Goal: Find specific page/section: Find specific page/section

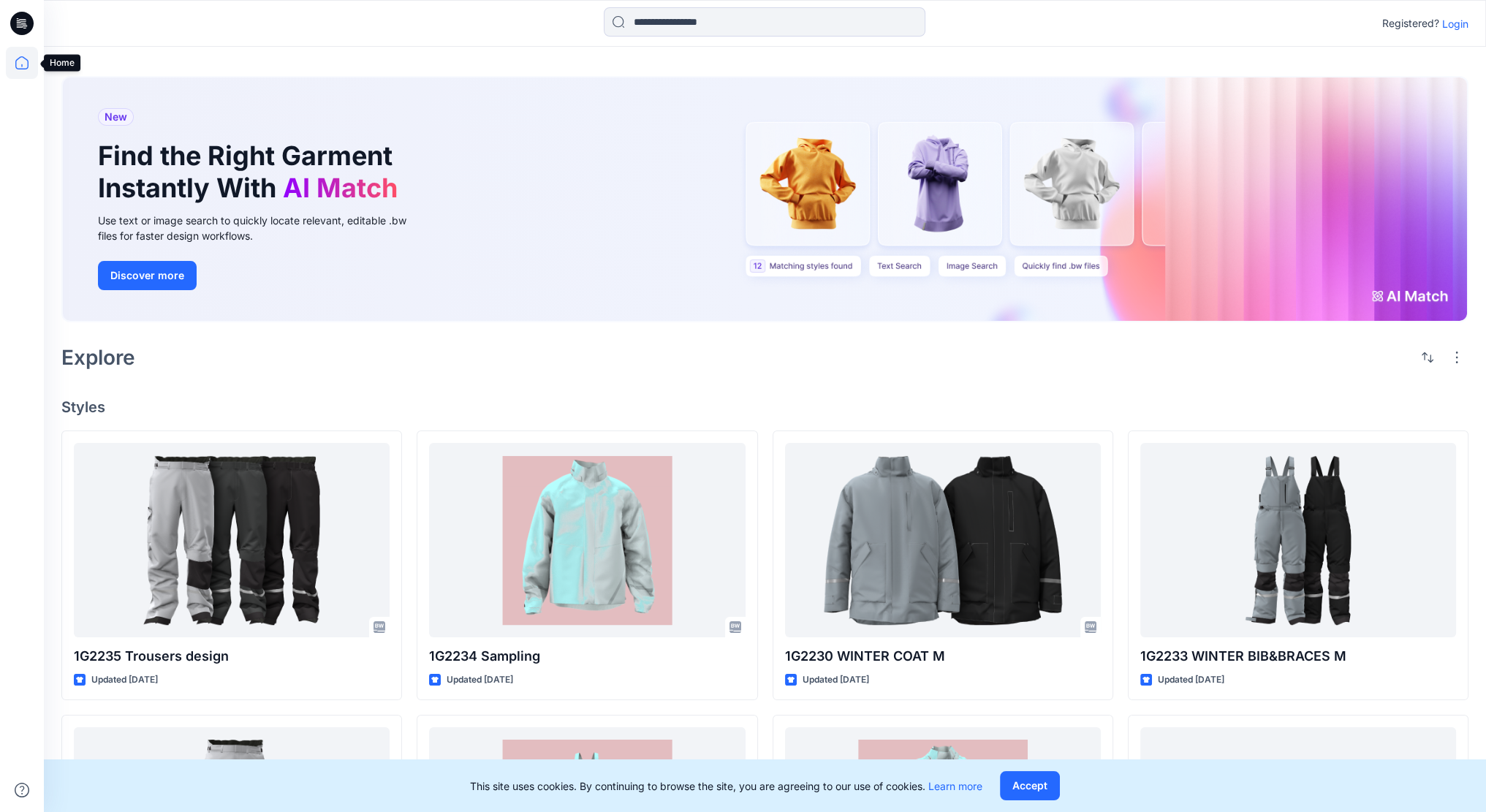
click at [23, 55] on icon at bounding box center [22, 62] width 32 height 32
click at [23, 67] on icon at bounding box center [22, 62] width 32 height 32
click at [1467, 22] on p "Login" at bounding box center [1455, 23] width 26 height 16
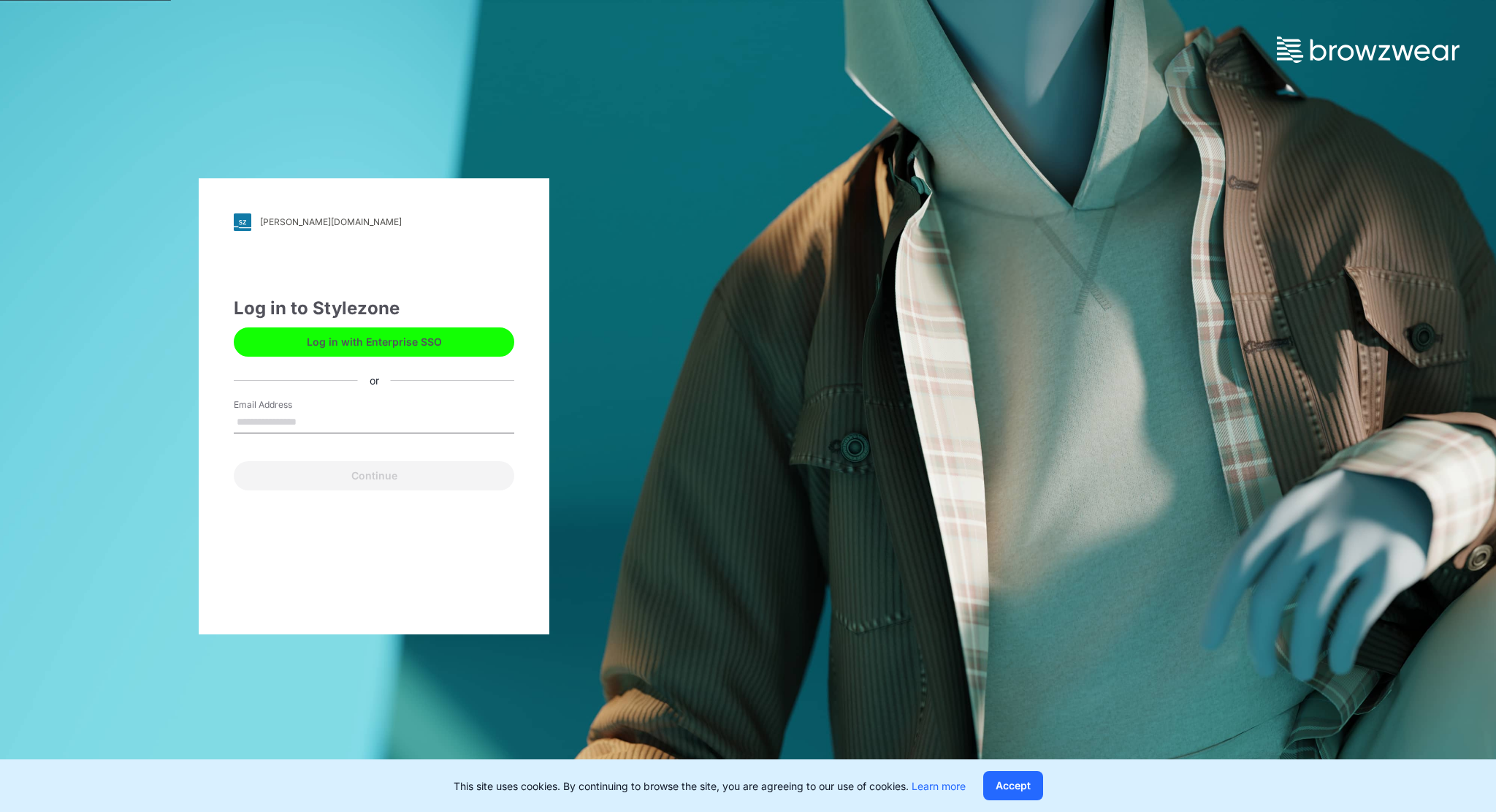
click at [289, 414] on input "Email Address" at bounding box center [373, 422] width 281 height 22
type input "**********"
click at [425, 473] on button "Continue" at bounding box center [373, 475] width 281 height 29
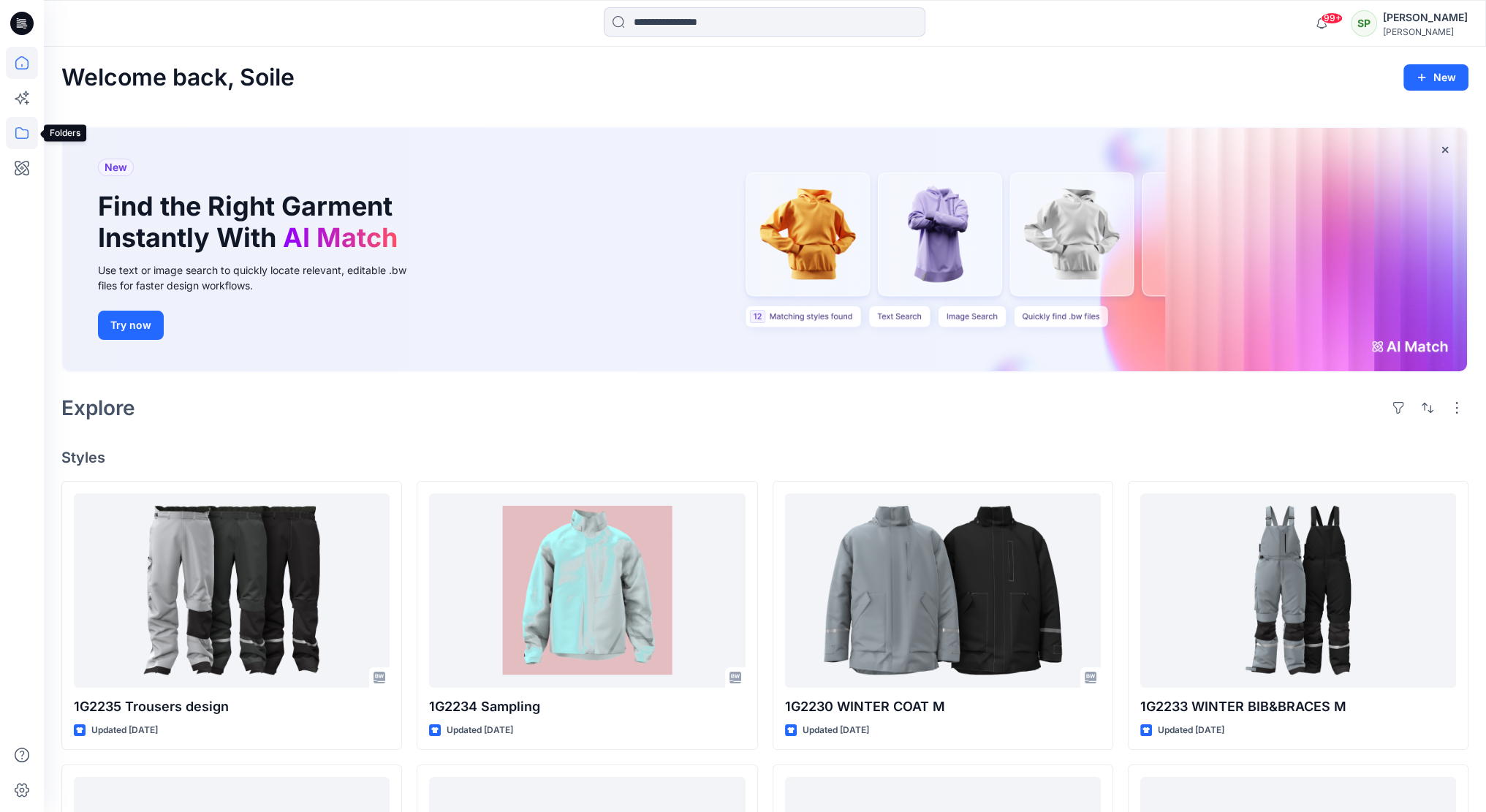
click at [16, 136] on icon at bounding box center [22, 132] width 32 height 32
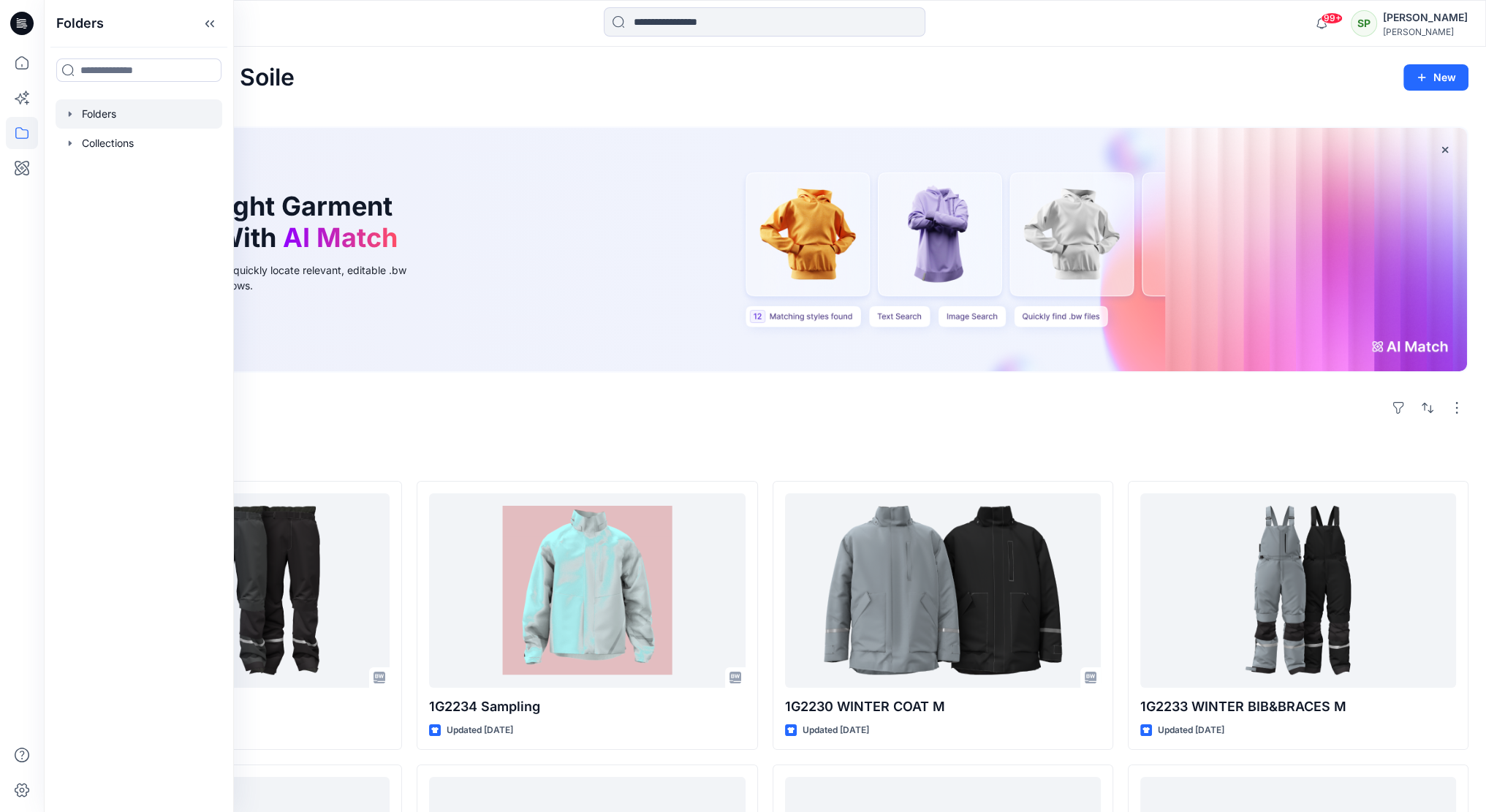
click at [121, 118] on div at bounding box center [138, 114] width 167 height 29
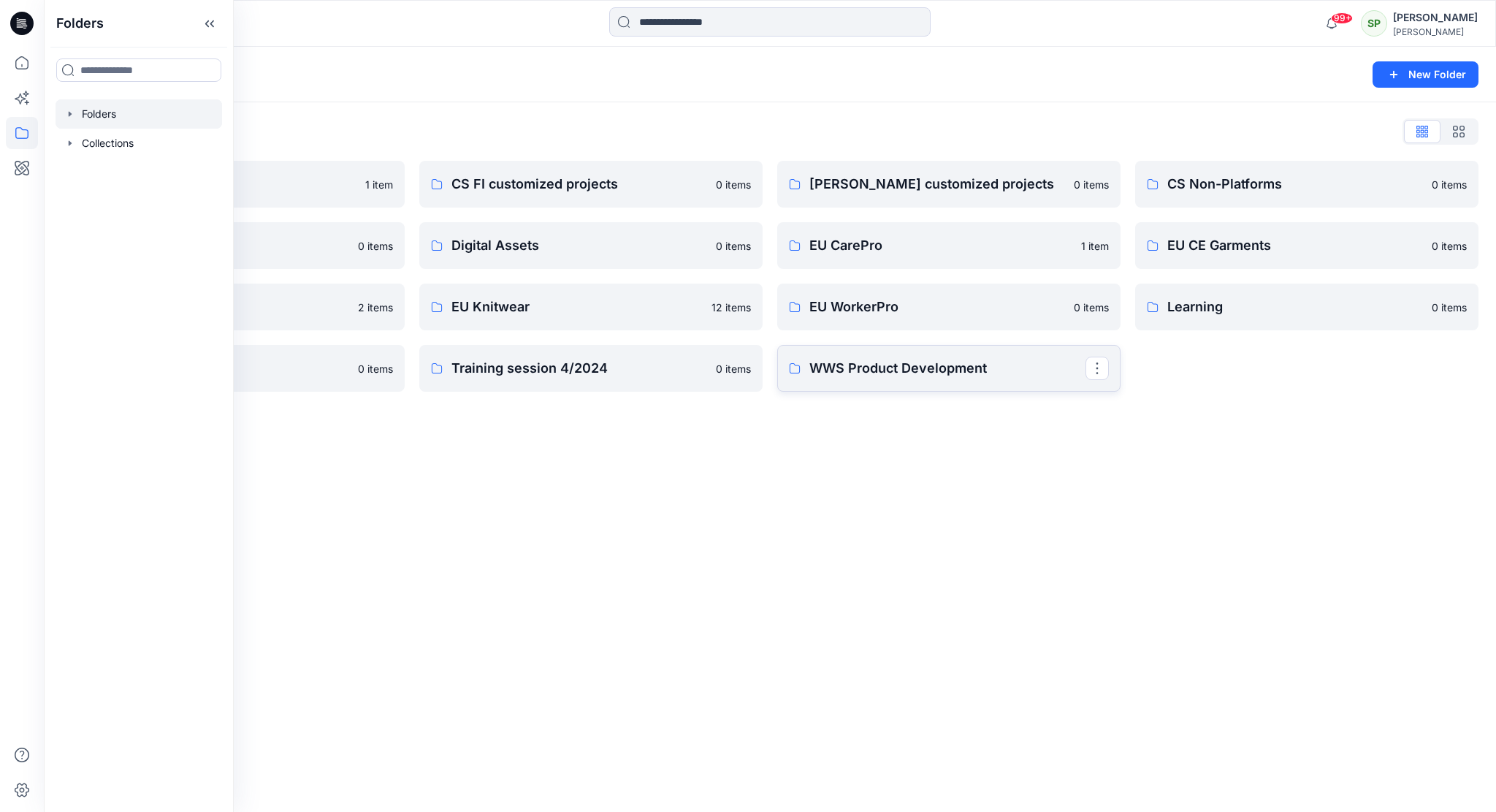
click at [973, 370] on p "WWS Product Development" at bounding box center [947, 367] width 276 height 20
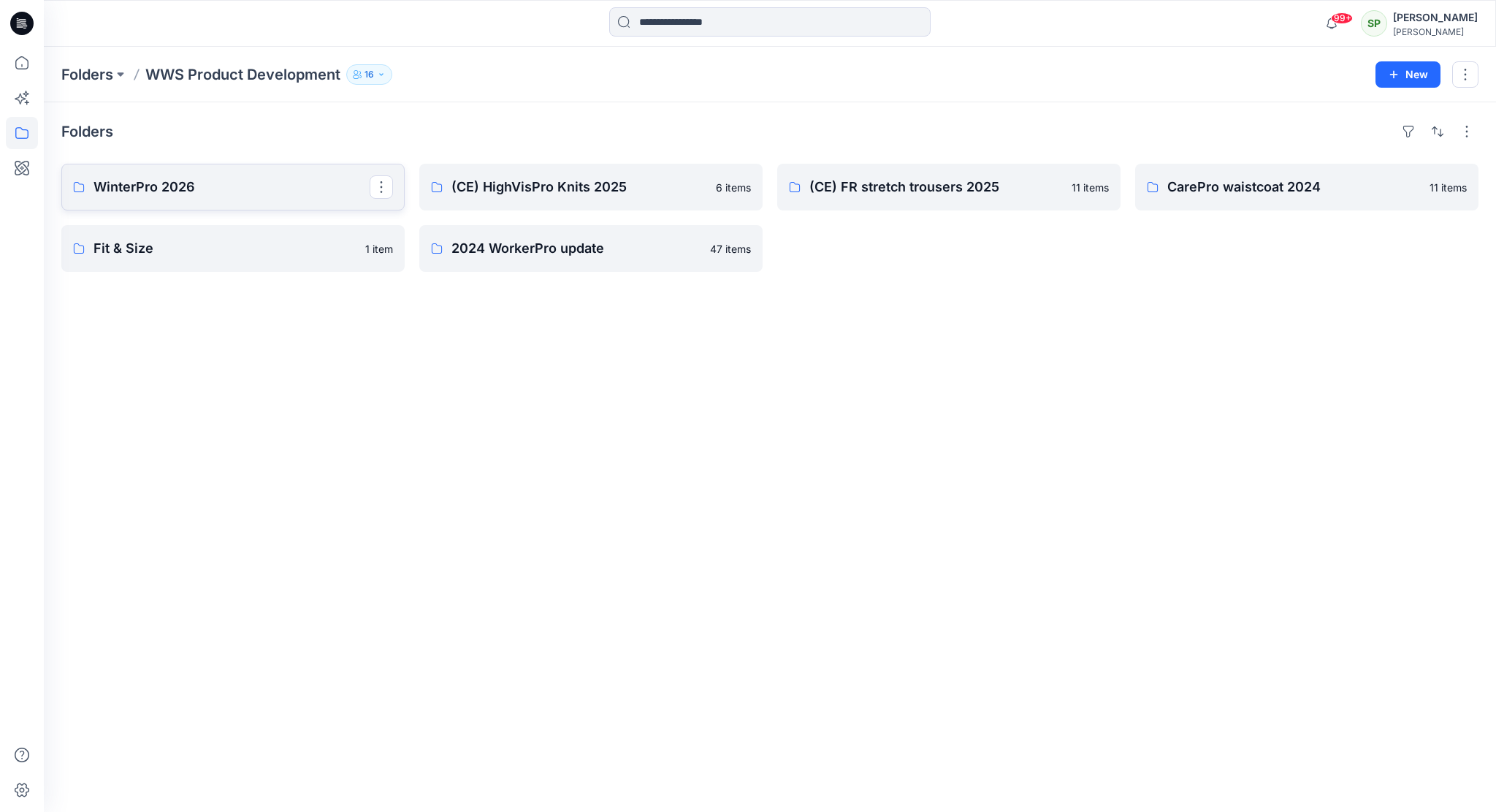
click at [160, 186] on p "WinterPro 2026" at bounding box center [231, 186] width 276 height 20
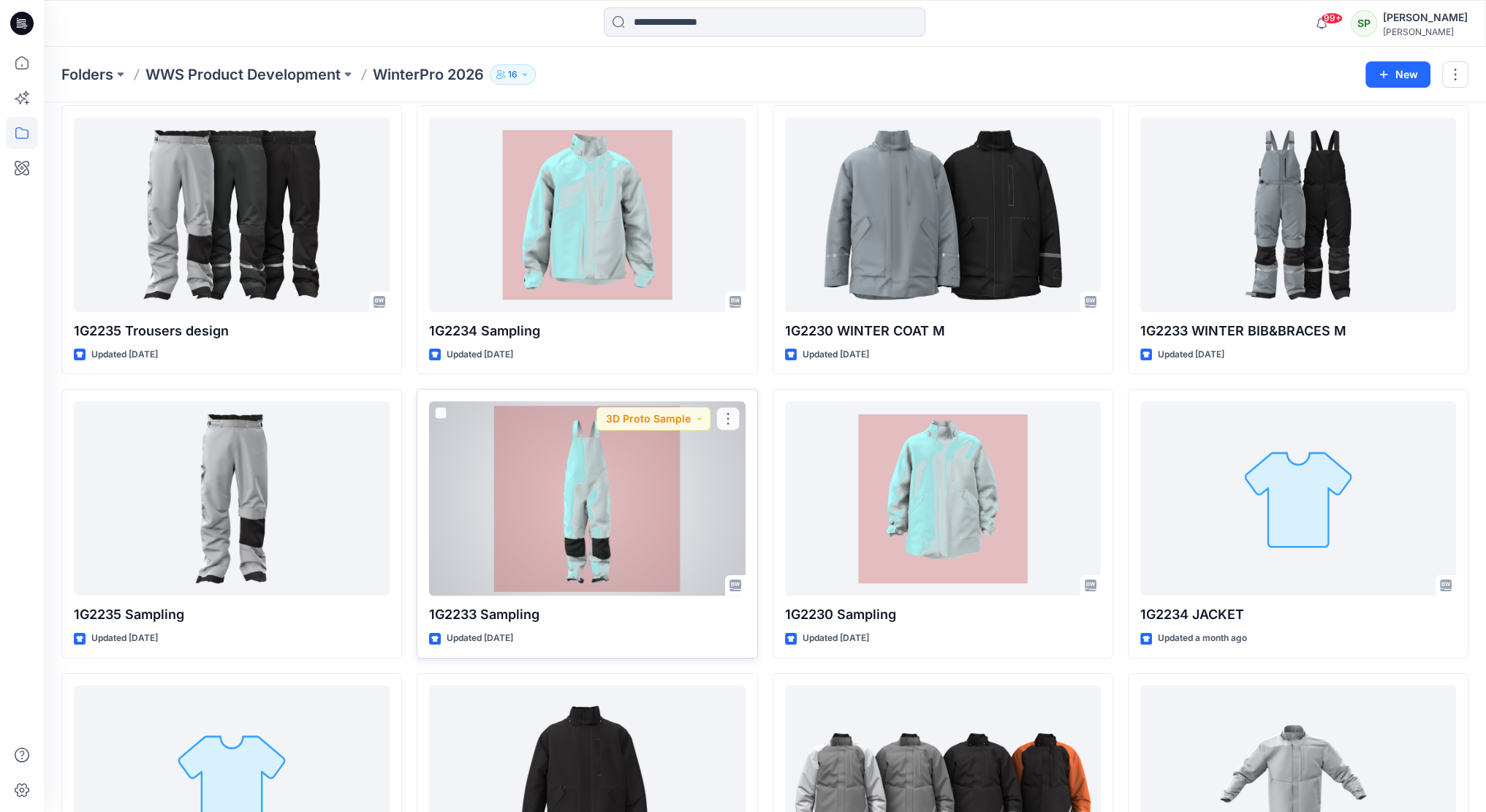
scroll to position [38, 0]
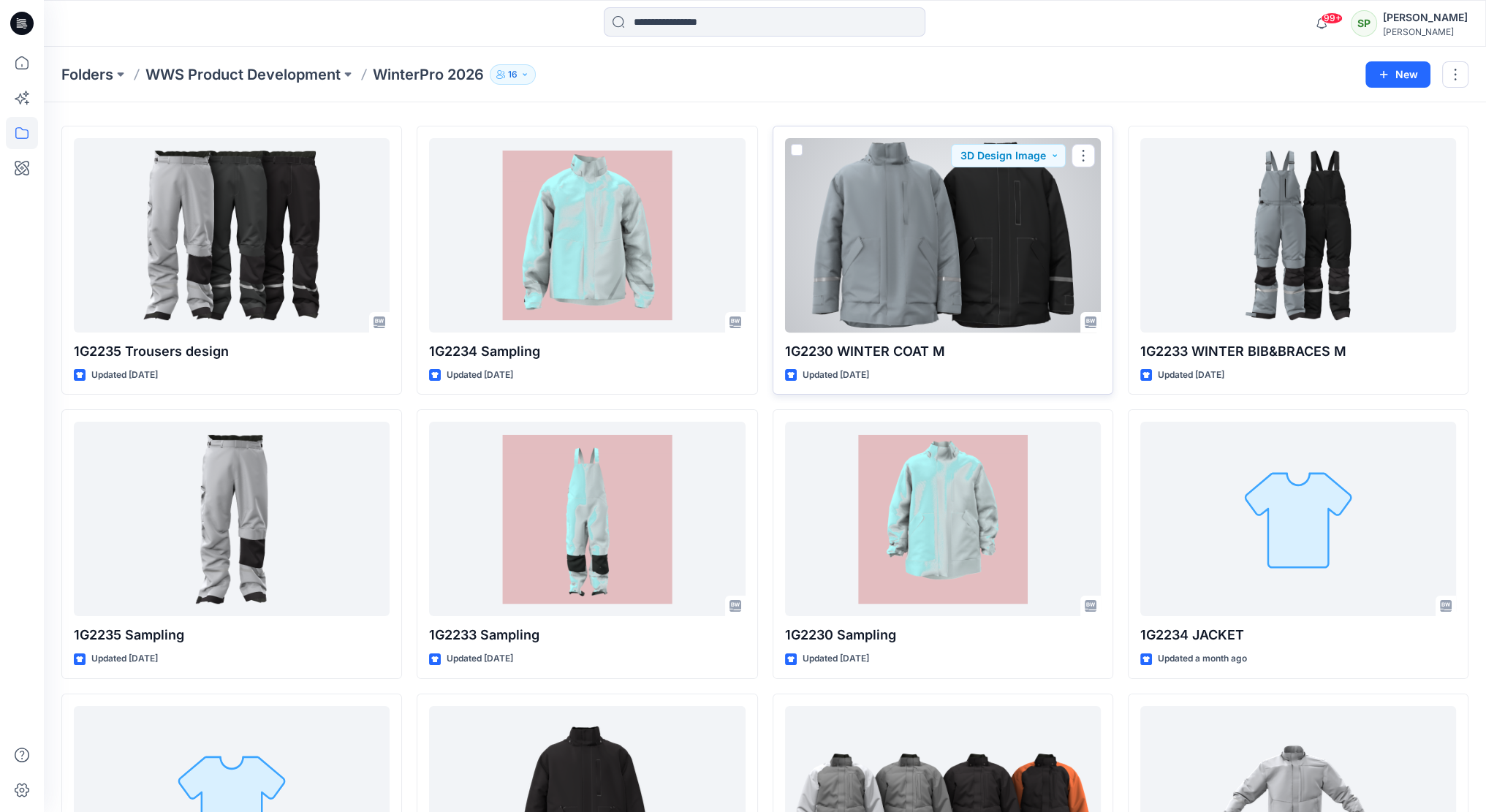
click at [940, 256] on div at bounding box center [943, 236] width 316 height 195
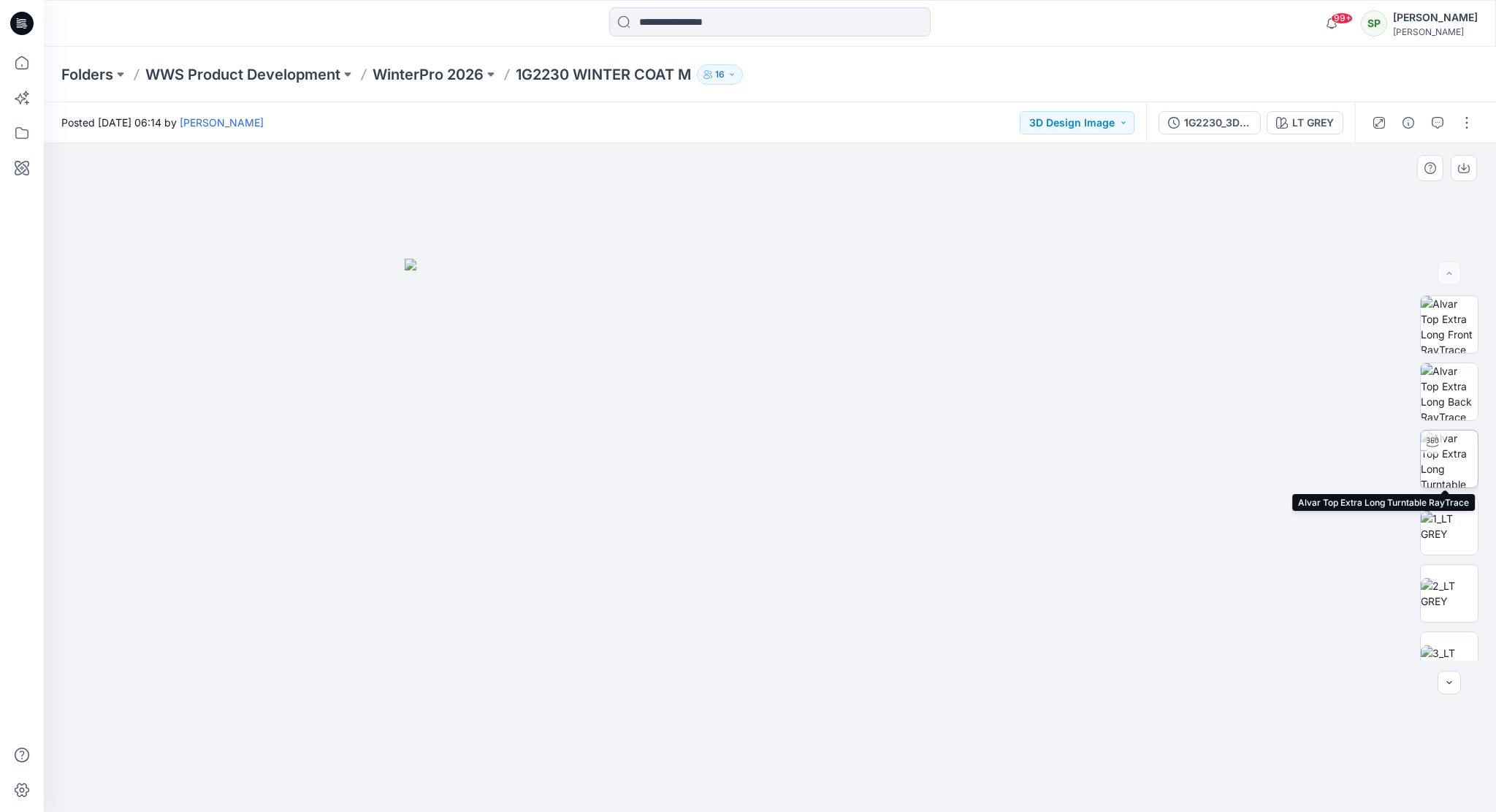
click at [1447, 448] on img at bounding box center [1450, 459] width 57 height 57
drag, startPoint x: 909, startPoint y: 780, endPoint x: 782, endPoint y: 750, distance: 130.5
click at [782, 750] on icon at bounding box center [772, 768] width 442 height 55
drag, startPoint x: 967, startPoint y: 768, endPoint x: 707, endPoint y: 763, distance: 260.0
click at [707, 763] on icon at bounding box center [772, 768] width 442 height 55
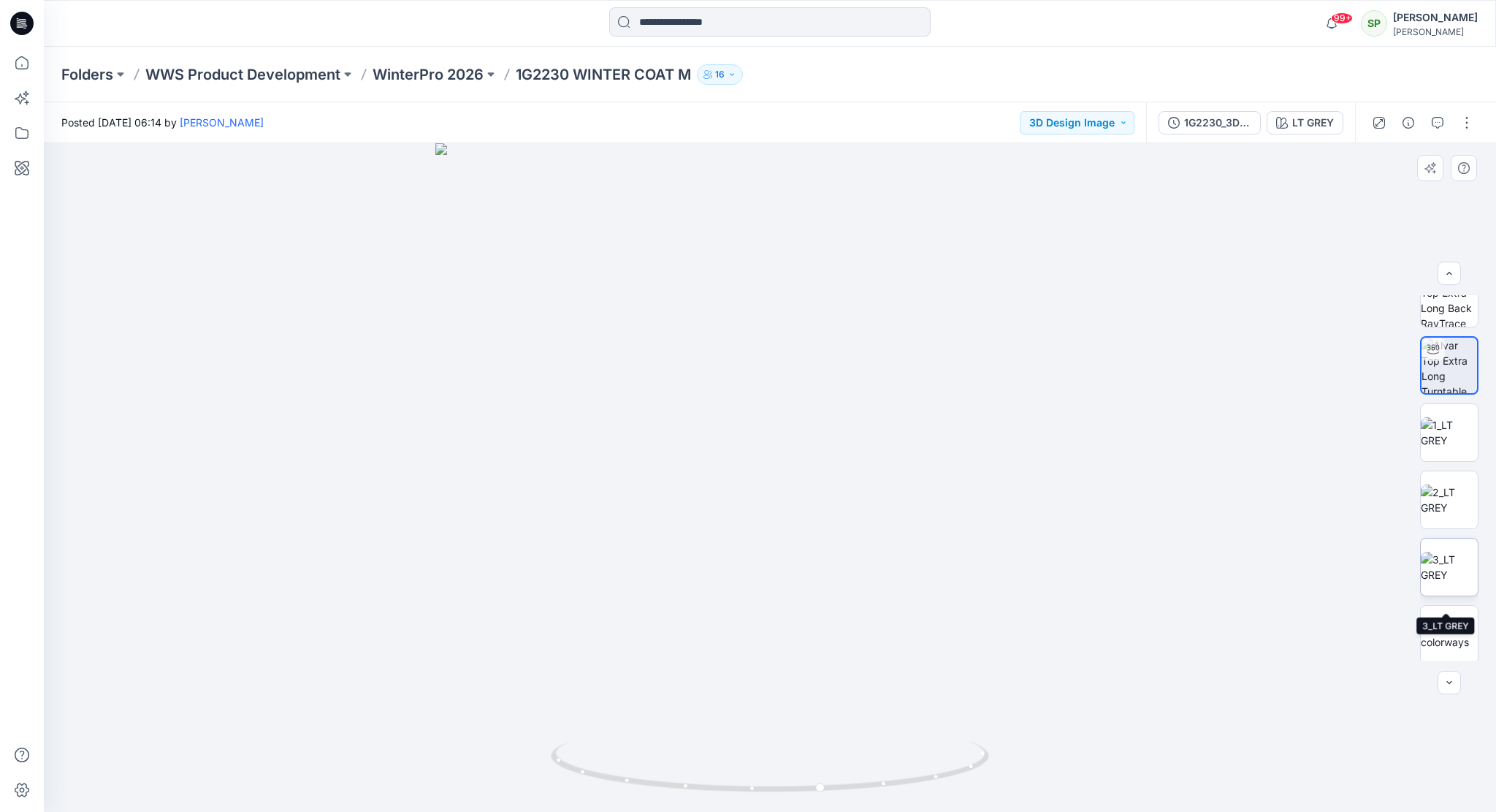
scroll to position [97, 0]
click at [1459, 481] on img at bounding box center [1450, 496] width 57 height 31
